Goal: Transaction & Acquisition: Purchase product/service

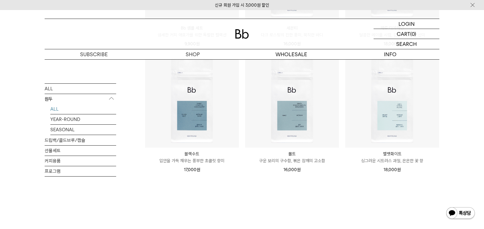
scroll to position [438, 0]
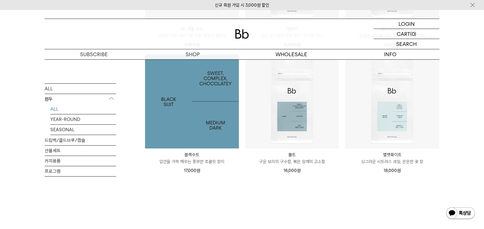
click at [194, 115] on img at bounding box center [192, 101] width 94 height 94
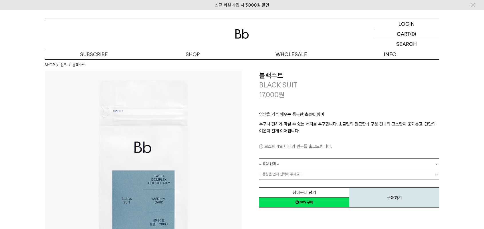
click at [302, 153] on div "입안을 가득 채우는 풍부한 초콜릿 향미 누구나 편하게 마실 수 있는 커피를 추구합니다. 초콜릿의 달콤함과 구운 견과의 고소함이 조화롭고, 단맛…" at bounding box center [349, 128] width 180 height 59
click at [305, 161] on link "= 용량 선택 =" at bounding box center [349, 164] width 180 height 10
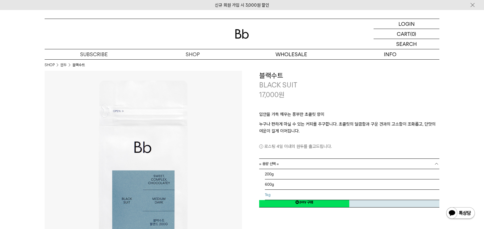
click at [285, 194] on li "1kg" at bounding box center [352, 195] width 175 height 10
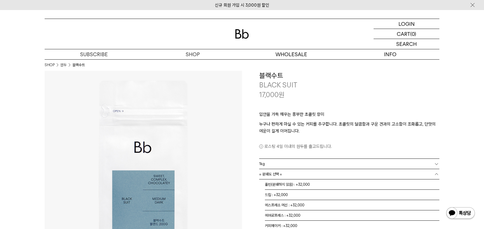
click at [306, 172] on link "= 분쇄도 선택 =" at bounding box center [349, 174] width 180 height 10
click at [306, 186] on li "홀빈(분쇄하지 않음) : +32,000" at bounding box center [352, 184] width 175 height 10
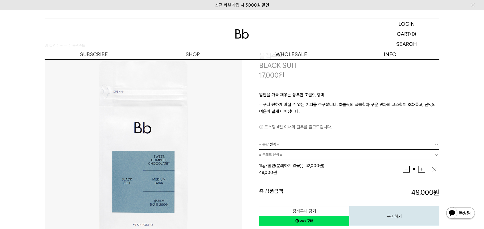
scroll to position [29, 0]
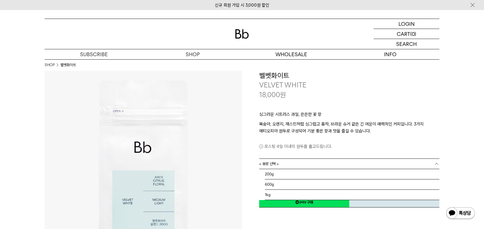
click at [273, 194] on li "1kg" at bounding box center [352, 195] width 175 height 10
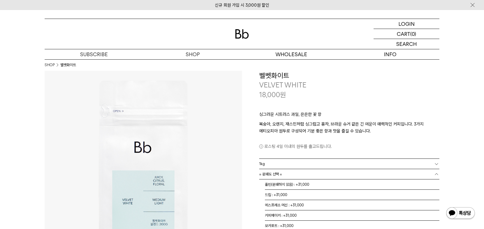
click at [271, 172] on span "= 분쇄도 선택 =" at bounding box center [270, 174] width 23 height 10
click at [274, 186] on li "홀빈(분쇄하지 않음) : +31,000" at bounding box center [352, 184] width 175 height 10
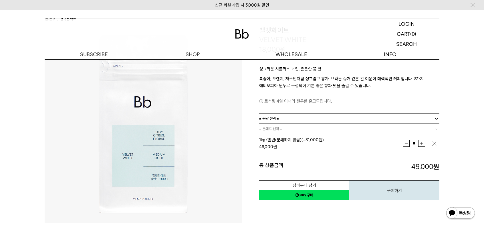
scroll to position [48, 0]
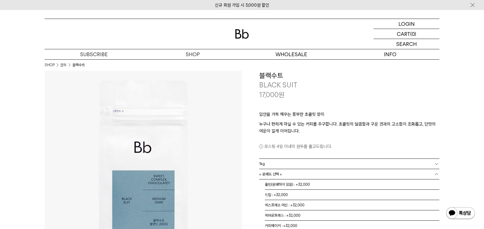
click at [275, 182] on li "홀빈(분쇄하지 않음) : +32,000" at bounding box center [352, 184] width 175 height 10
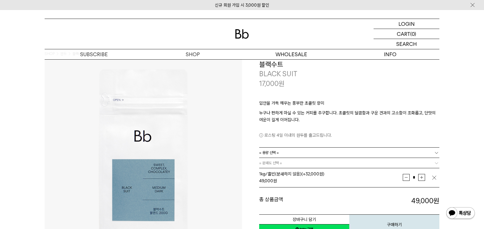
scroll to position [57, 0]
